Goal: Information Seeking & Learning: Learn about a topic

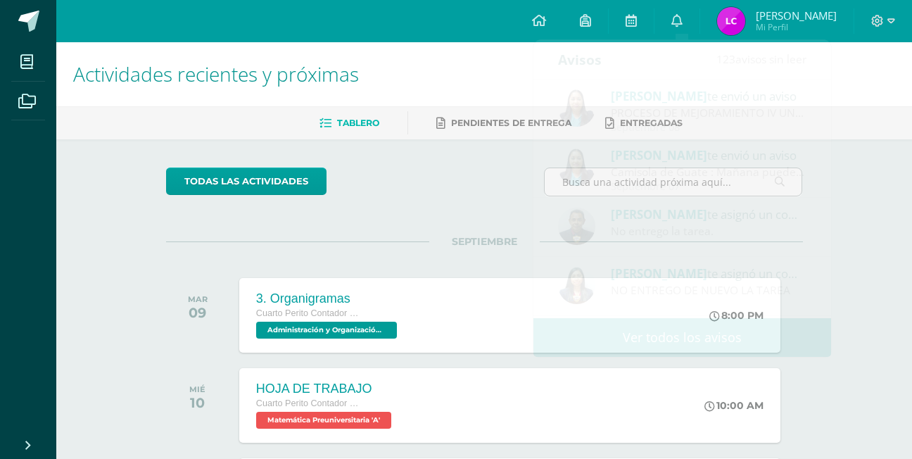
click at [447, 208] on div "todas las Actividades" at bounding box center [485, 188] width 648 height 40
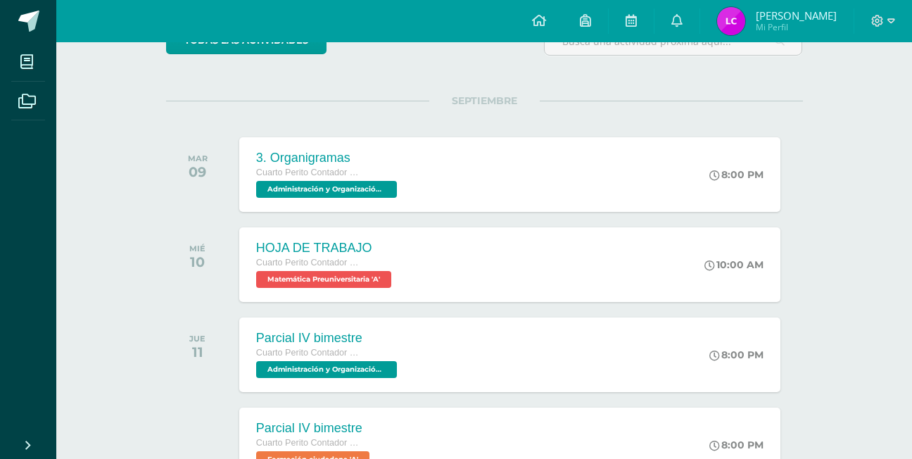
scroll to position [211, 0]
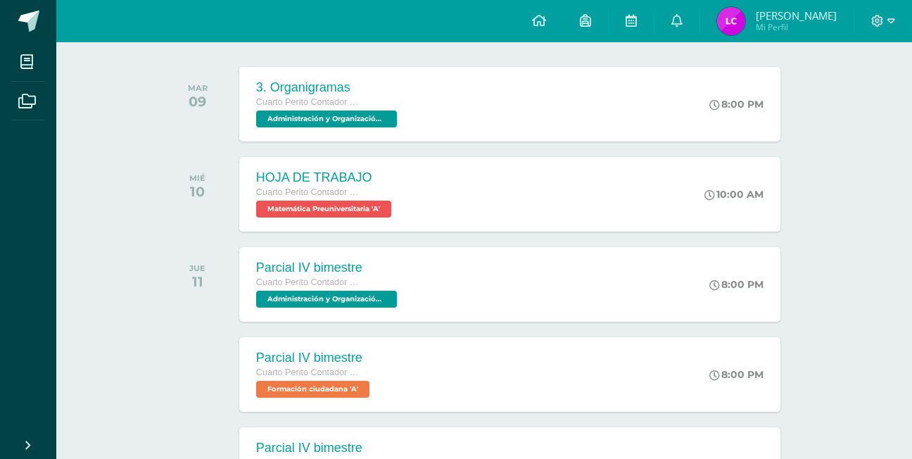
click at [447, 212] on div "HOJA DE TRABAJO Cuarto Perito Contador Perito Contador Matemática Preuniversita…" at bounding box center [509, 194] width 541 height 75
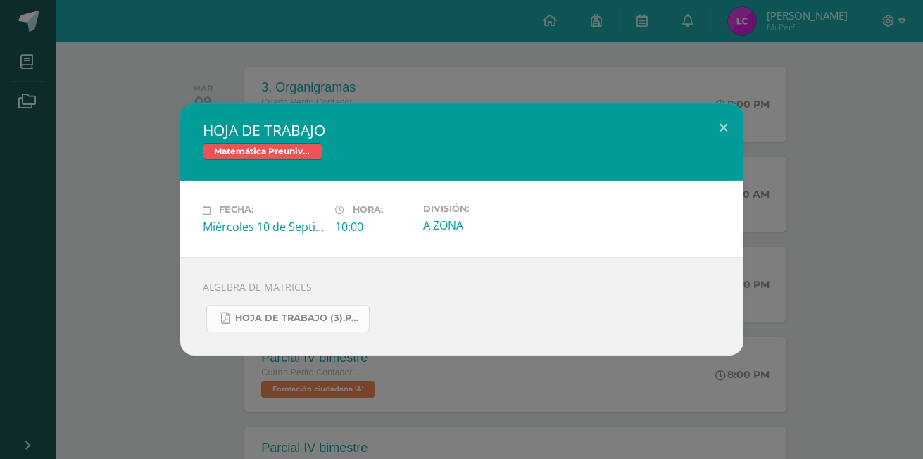
click at [320, 324] on span "HOJA DE TRABAJO (3).pdf" at bounding box center [298, 318] width 127 height 11
click at [729, 112] on button at bounding box center [723, 127] width 40 height 48
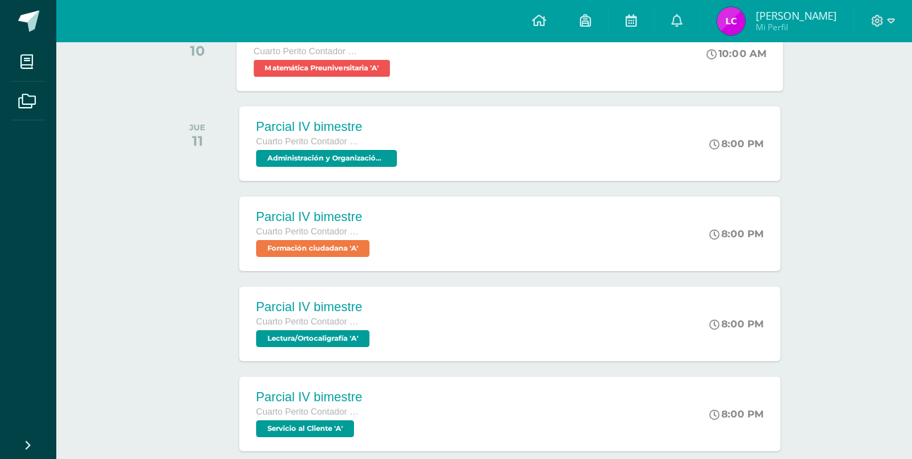
scroll to position [422, 0]
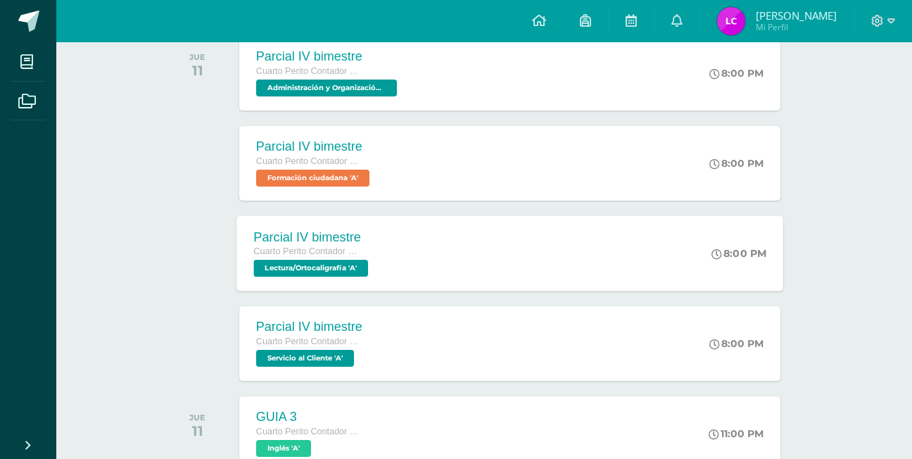
click at [372, 244] on div "Parcial IV bimestre" at bounding box center [312, 237] width 118 height 15
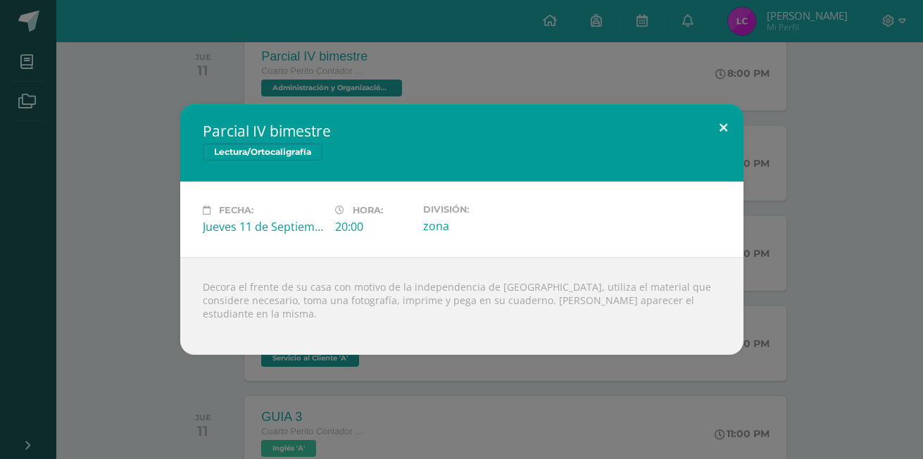
click at [729, 120] on button at bounding box center [723, 128] width 40 height 48
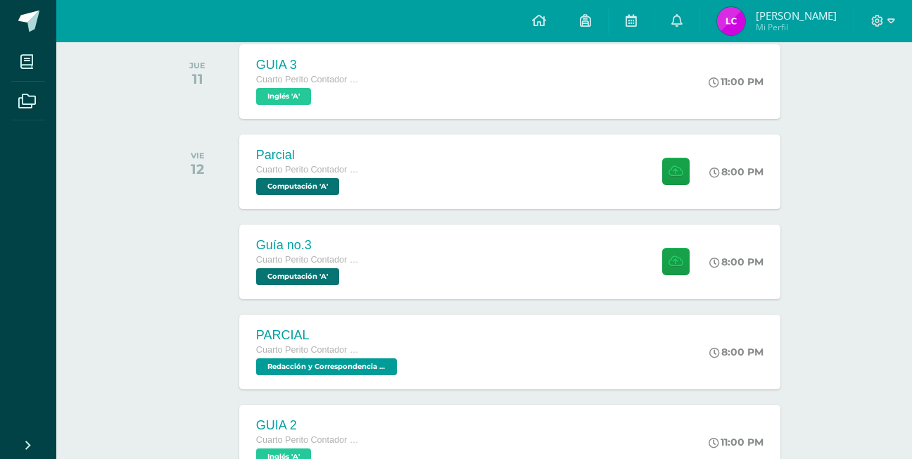
scroll to position [845, 0]
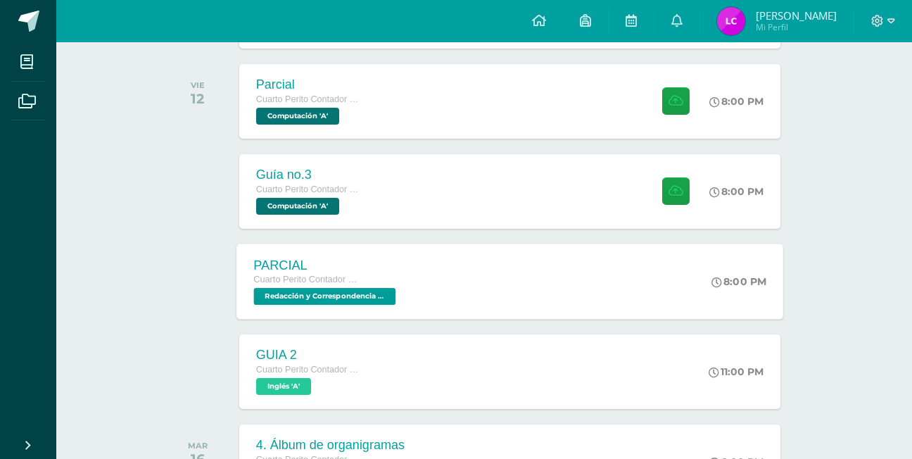
click at [408, 291] on div "PARCIAL Cuarto Perito Contador Perito Contador Redacción y Correspondencia Merc…" at bounding box center [327, 281] width 180 height 75
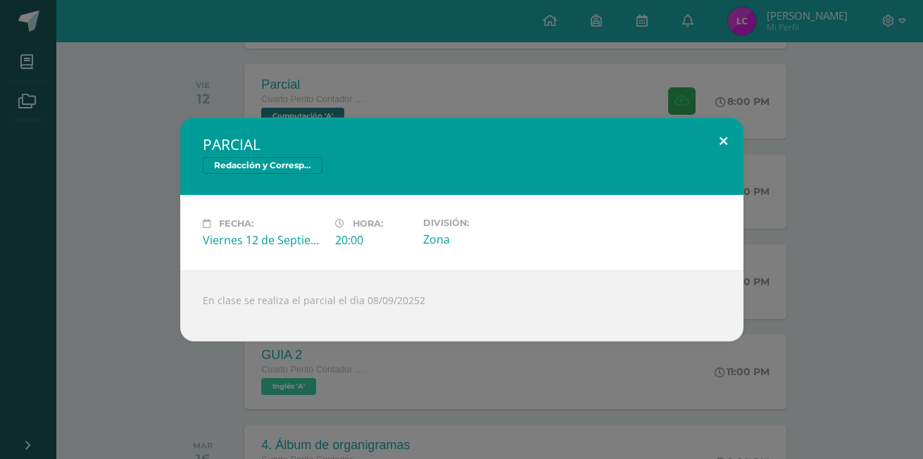
click at [722, 129] on button at bounding box center [723, 142] width 40 height 48
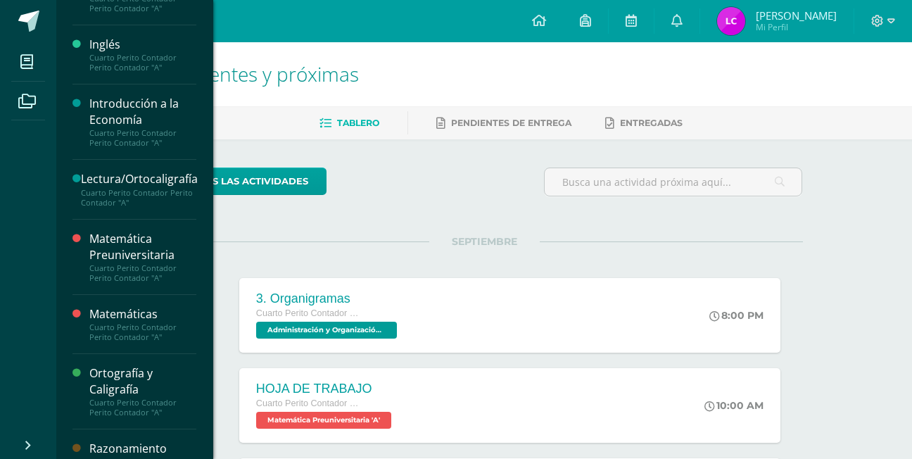
scroll to position [422, 0]
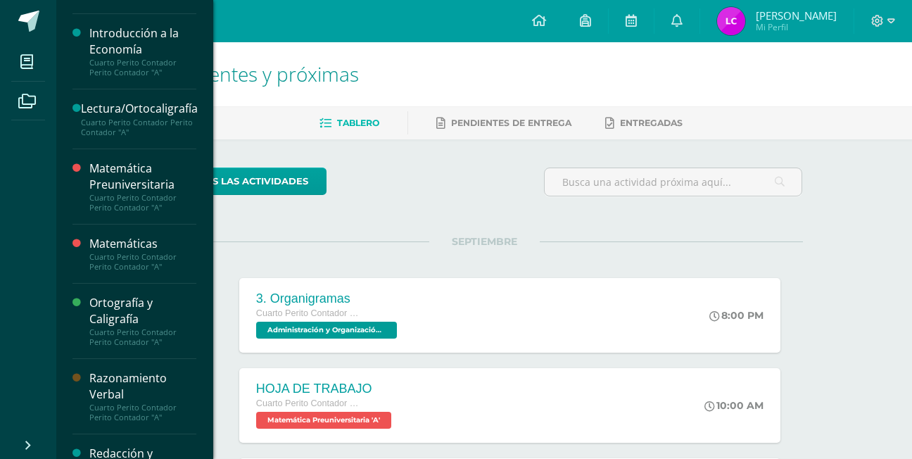
click at [160, 320] on div "Ortografía y Caligrafía" at bounding box center [142, 311] width 107 height 32
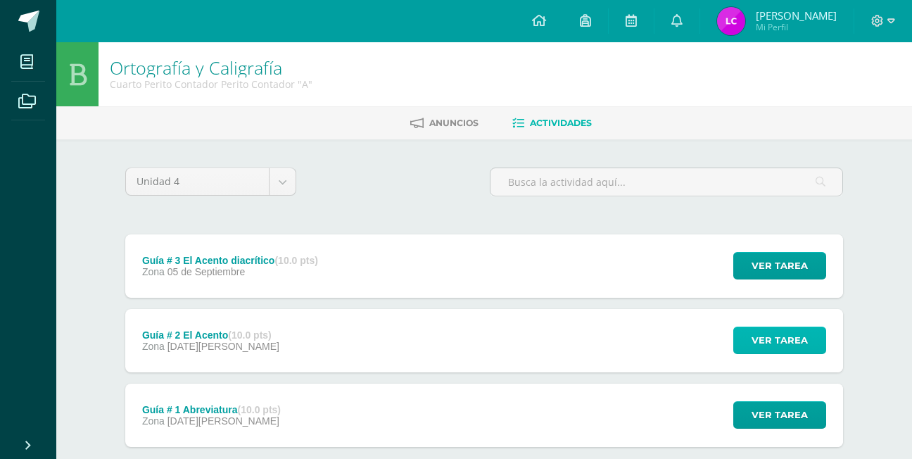
click at [764, 349] on span "Ver tarea" at bounding box center [780, 340] width 56 height 26
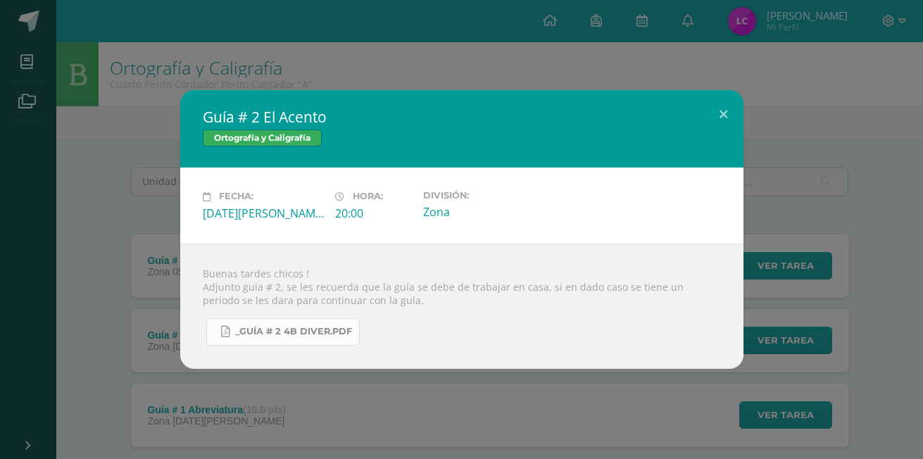
click at [299, 337] on span "_Guía # 2 4b diver.pdf" at bounding box center [293, 331] width 117 height 11
click at [720, 108] on button at bounding box center [723, 114] width 40 height 48
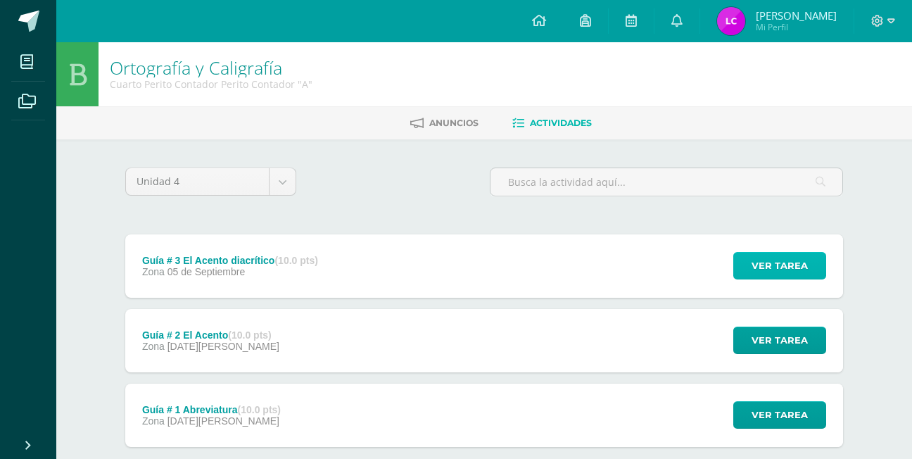
click at [777, 274] on span "Ver tarea" at bounding box center [780, 266] width 56 height 26
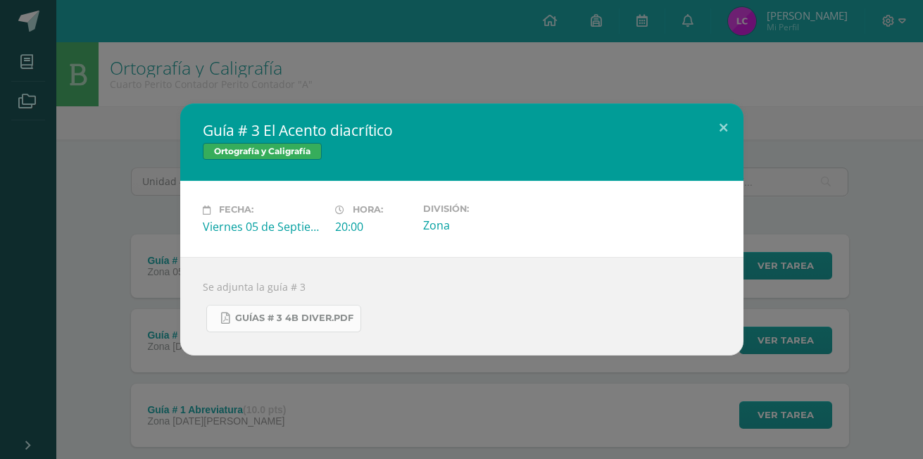
click at [306, 319] on span "GuíaS # 3 4b diver.pdf" at bounding box center [294, 318] width 118 height 11
click at [723, 116] on button at bounding box center [723, 127] width 40 height 48
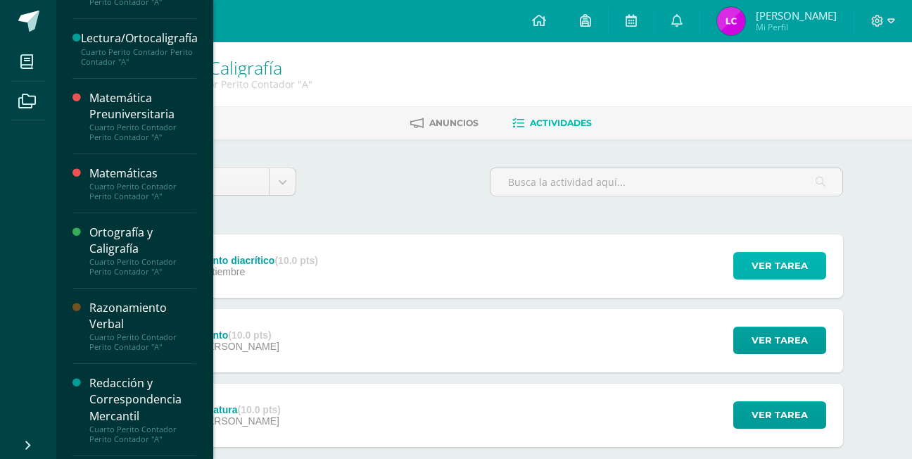
scroll to position [556, 0]
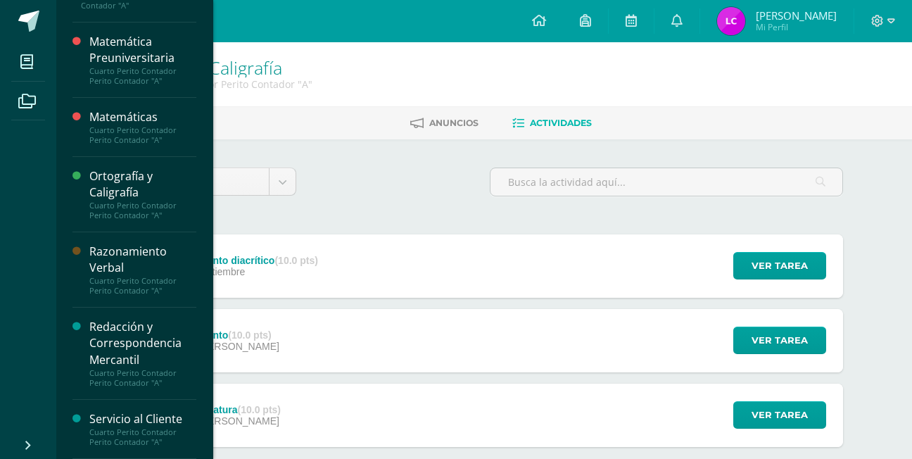
click at [139, 277] on div "Cuarto Perito Contador Perito Contador "A"" at bounding box center [142, 286] width 107 height 20
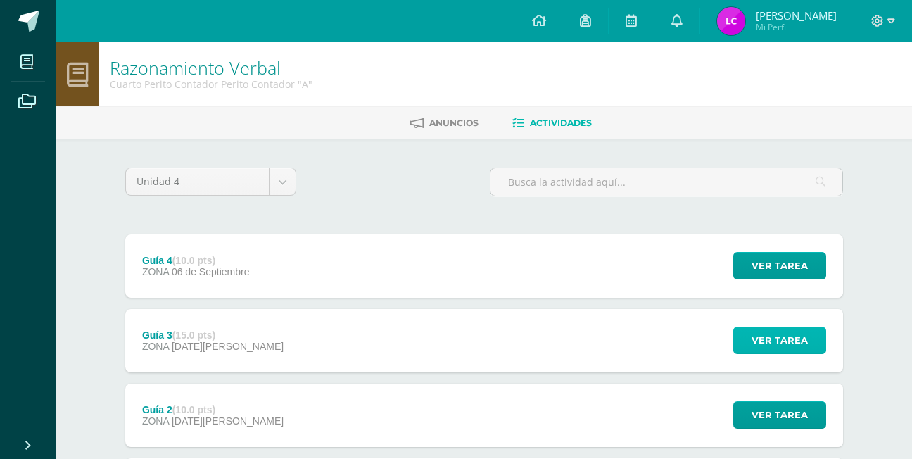
click at [796, 347] on span "Ver tarea" at bounding box center [780, 340] width 56 height 26
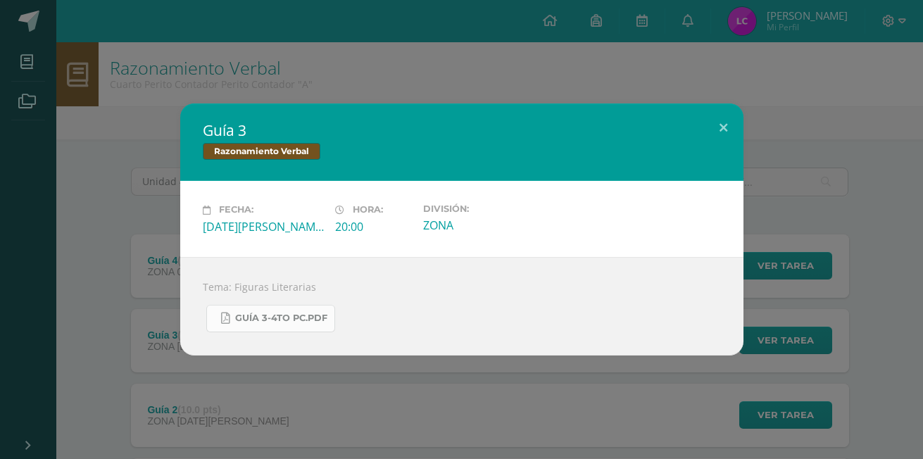
click at [273, 324] on span "Guía 3-4to PC.pdf" at bounding box center [281, 318] width 92 height 11
